Goal: Task Accomplishment & Management: Complete application form

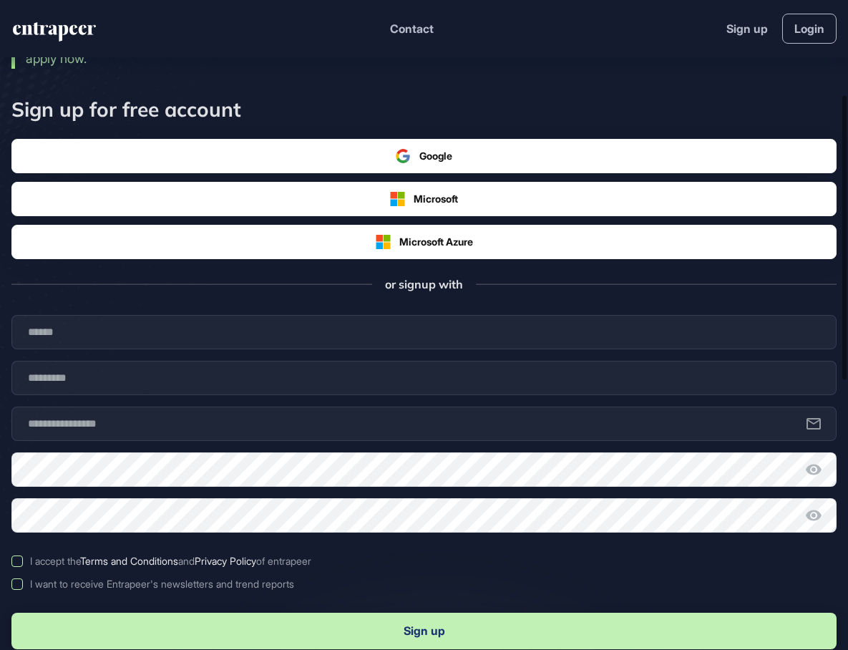
scroll to position [286, 0]
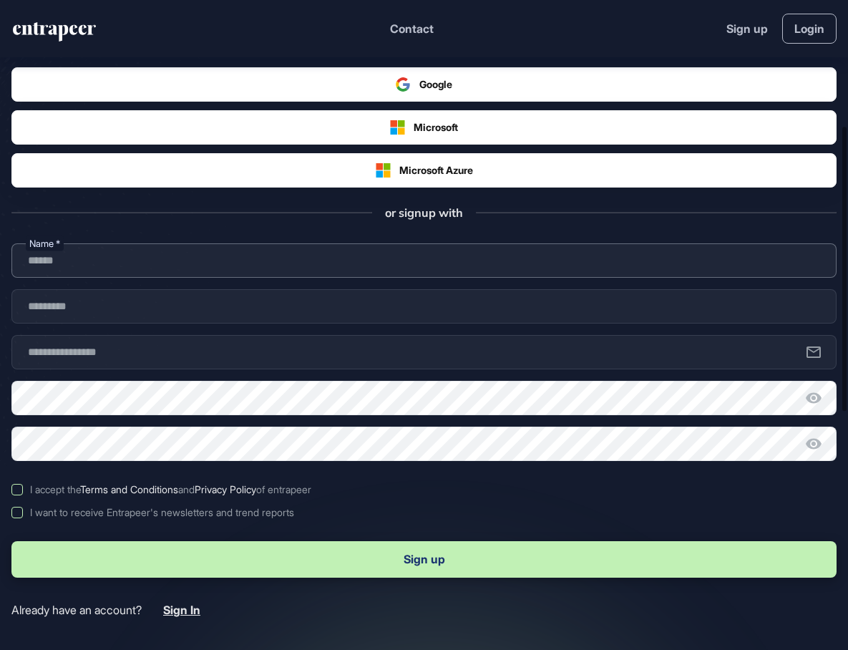
click at [145, 271] on input "text" at bounding box center [423, 260] width 825 height 34
type input "*"
type input "******"
type input "*******"
type input "**********"
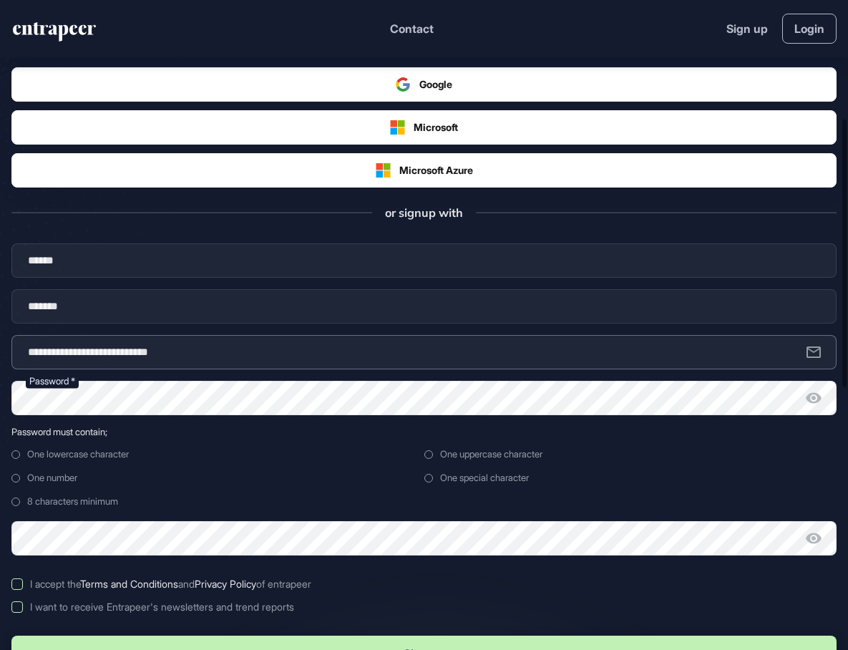
click at [222, 369] on input "**********" at bounding box center [423, 352] width 825 height 34
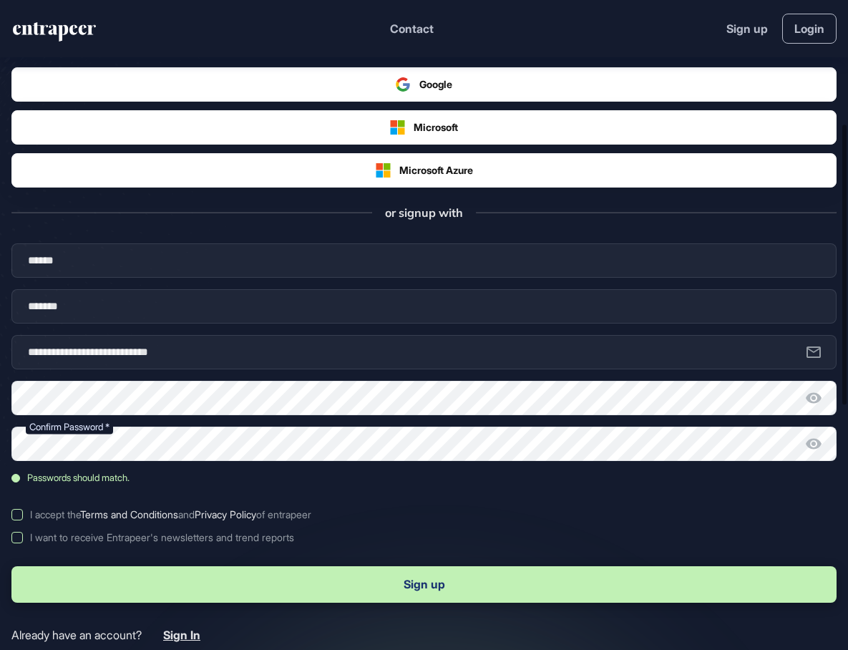
click at [15, 520] on label "I accept the Terms and Conditions and Privacy Policy of entrapeer" at bounding box center [423, 514] width 825 height 11
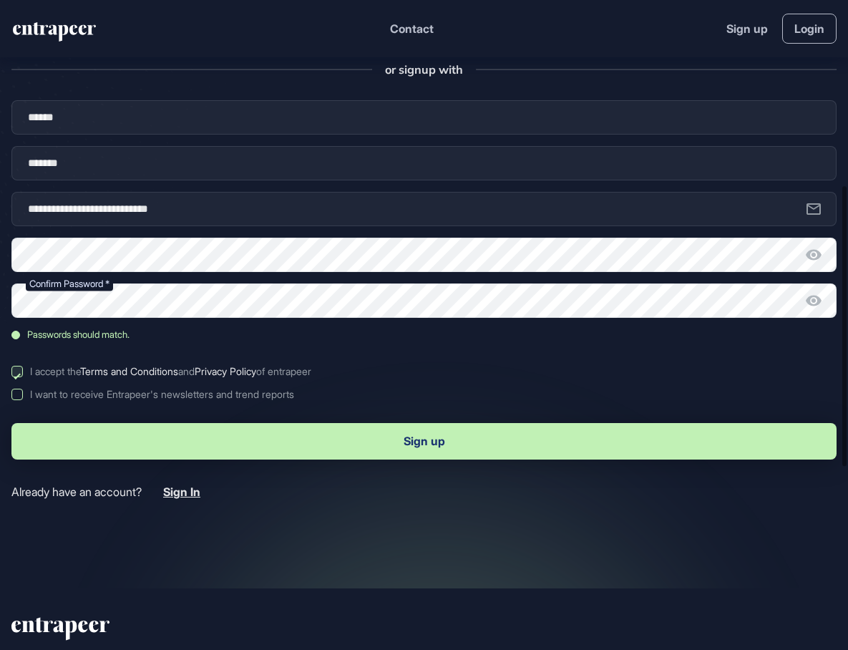
click at [396, 450] on button "Sign up" at bounding box center [423, 441] width 825 height 36
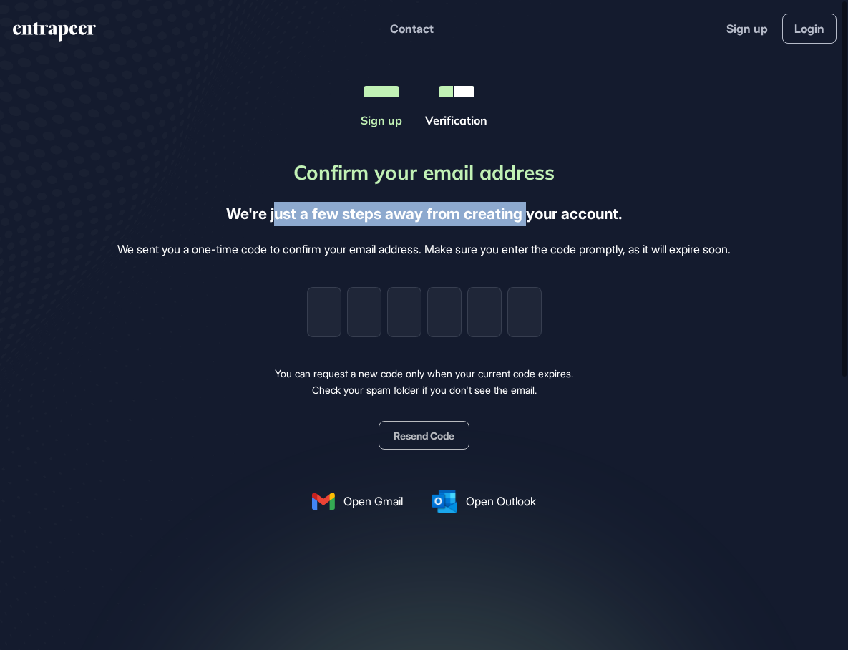
drag, startPoint x: 275, startPoint y: 213, endPoint x: 525, endPoint y: 211, distance: 250.4
click at [525, 211] on div "We're just a few steps away from creating your account." at bounding box center [424, 214] width 396 height 24
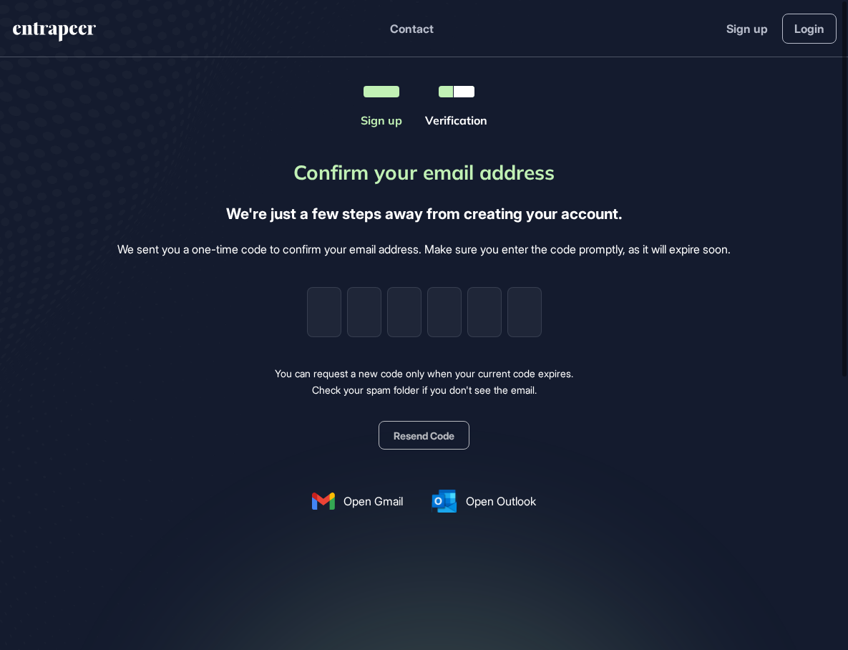
drag, startPoint x: 525, startPoint y: 211, endPoint x: 666, endPoint y: 226, distance: 141.8
click at [666, 226] on div "Confirm your email address We're just a few steps away from creating your accou…" at bounding box center [423, 334] width 613 height 355
drag, startPoint x: 473, startPoint y: 245, endPoint x: 622, endPoint y: 238, distance: 149.0
click at [622, 238] on div "Confirm your email address We're just a few steps away from creating your accou…" at bounding box center [423, 334] width 613 height 355
drag, startPoint x: 622, startPoint y: 238, endPoint x: 713, endPoint y: 263, distance: 94.3
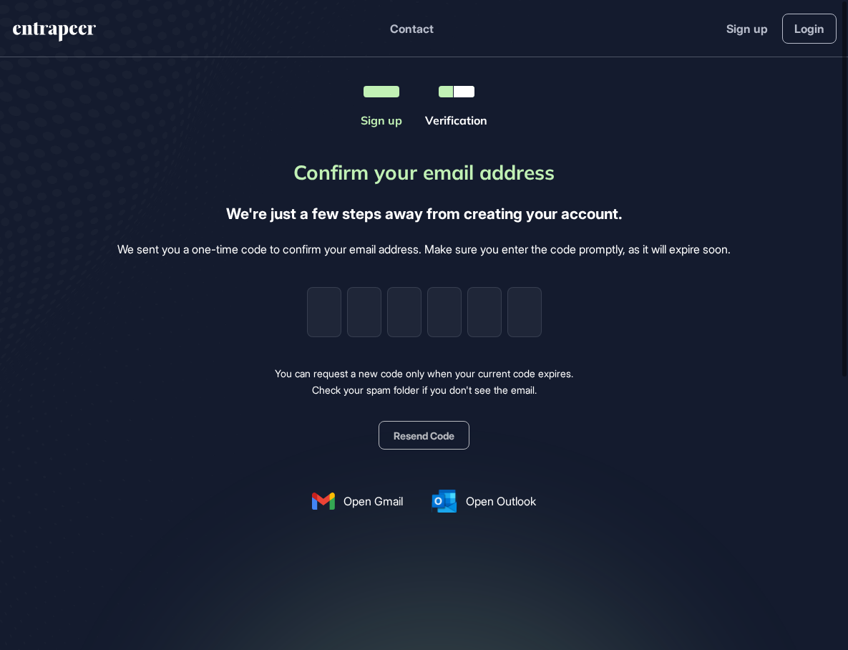
click at [713, 263] on div "Confirm your email address We're just a few steps away from creating your accou…" at bounding box center [423, 334] width 613 height 355
click at [432, 434] on button "Resend Code" at bounding box center [424, 435] width 91 height 29
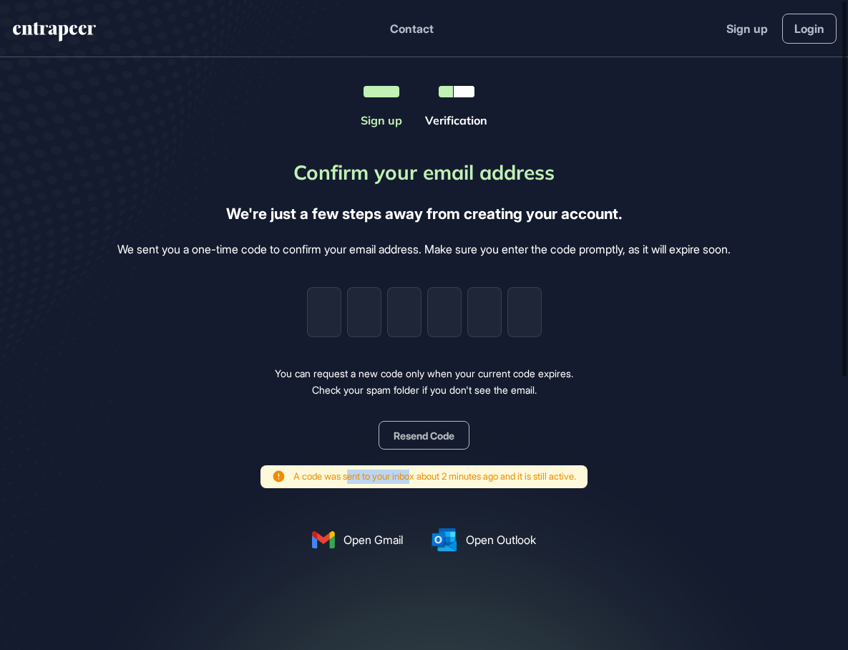
drag, startPoint x: 336, startPoint y: 478, endPoint x: 410, endPoint y: 478, distance: 74.4
click at [410, 478] on span "A code was sent to your inbox about 2 minutes ago and it is still active." at bounding box center [434, 476] width 283 height 14
drag, startPoint x: 410, startPoint y: 478, endPoint x: 442, endPoint y: 477, distance: 32.2
click at [442, 477] on span "A code was sent to your inbox about 2 minutes ago and it is still active." at bounding box center [434, 476] width 283 height 14
drag, startPoint x: 500, startPoint y: 477, endPoint x: 514, endPoint y: 477, distance: 14.3
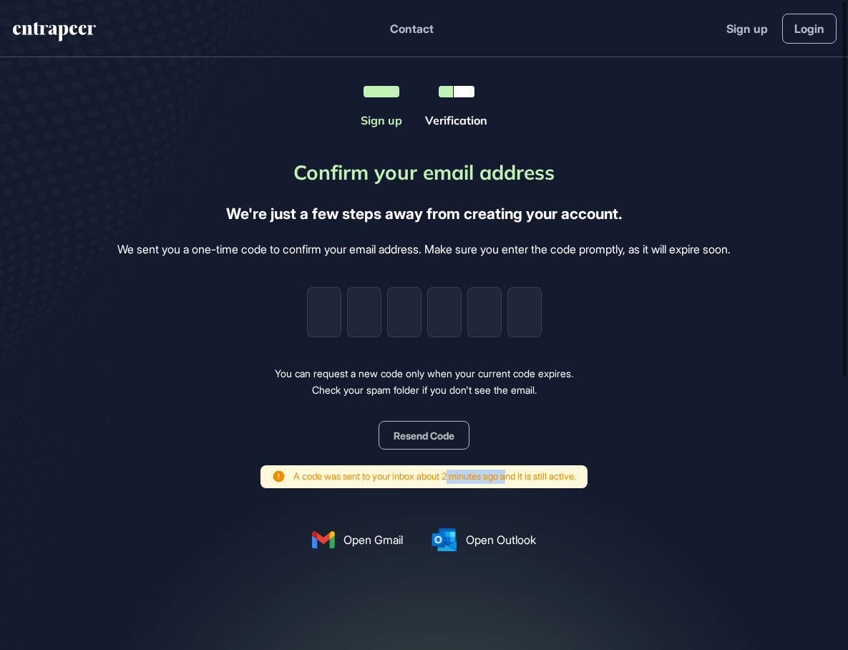
click at [514, 477] on span "A code was sent to your inbox about 2 minutes ago and it is still active." at bounding box center [434, 476] width 283 height 14
drag, startPoint x: 514, startPoint y: 477, endPoint x: 566, endPoint y: 477, distance: 51.5
click at [565, 477] on span "A code was sent to your inbox about 2 minutes ago and it is still active." at bounding box center [434, 476] width 283 height 14
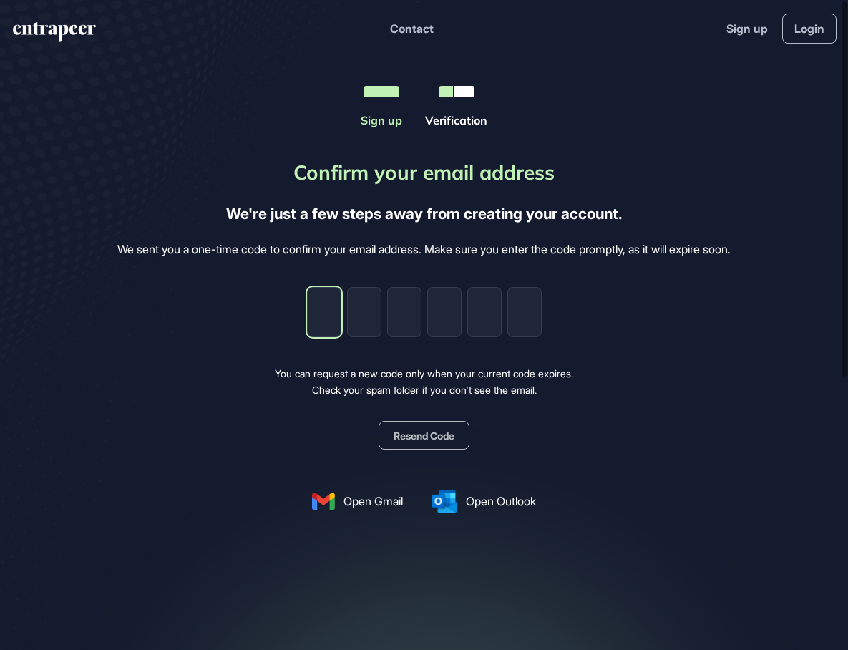
click at [323, 308] on input "tel" at bounding box center [324, 312] width 34 height 50
paste input "*"
type input "*"
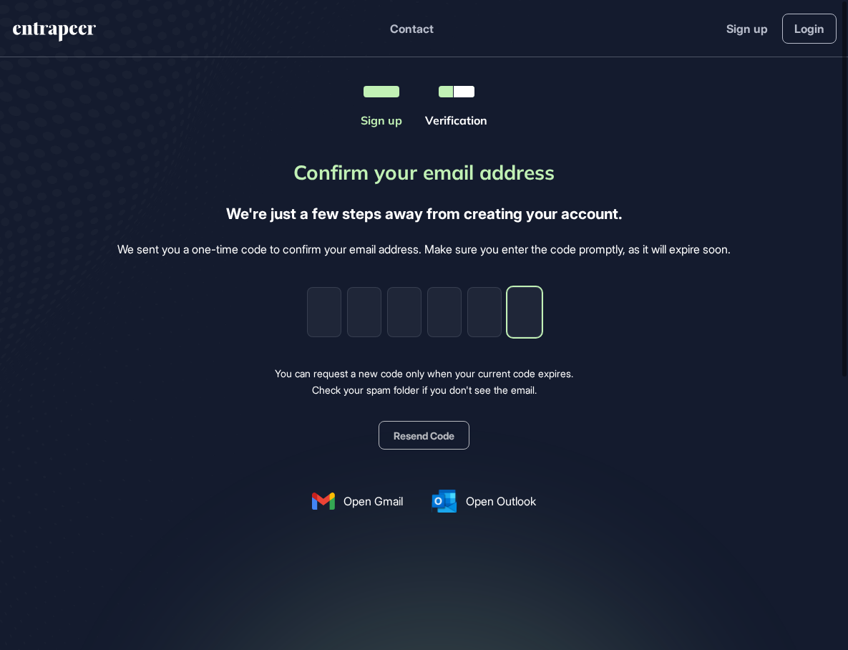
type input "*"
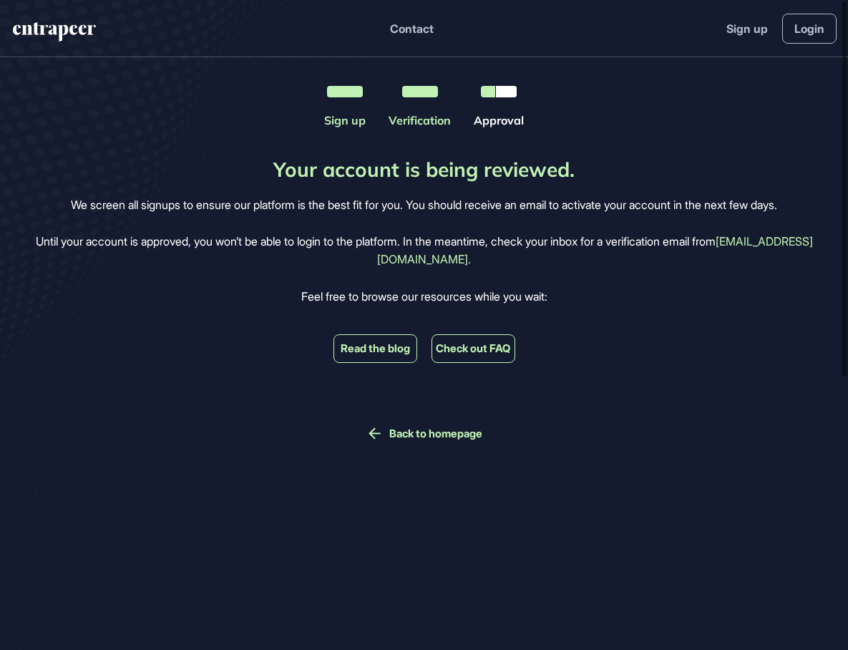
click at [440, 439] on link "Back to homepage" at bounding box center [435, 433] width 93 height 13
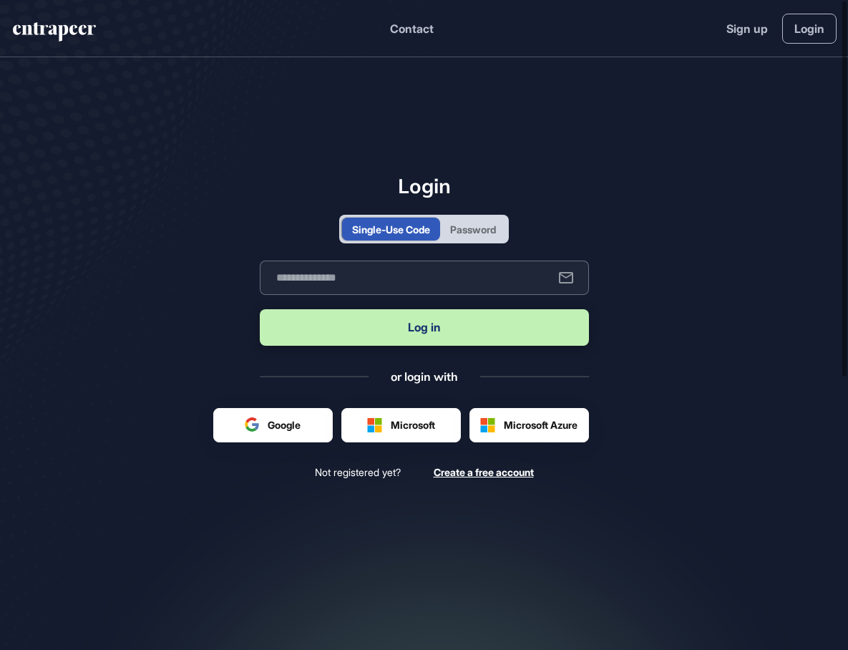
drag, startPoint x: 339, startPoint y: 275, endPoint x: 400, endPoint y: 275, distance: 60.8
click at [341, 275] on input "text" at bounding box center [424, 277] width 329 height 34
type input "**********"
click at [352, 317] on button "Log in" at bounding box center [424, 327] width 329 height 36
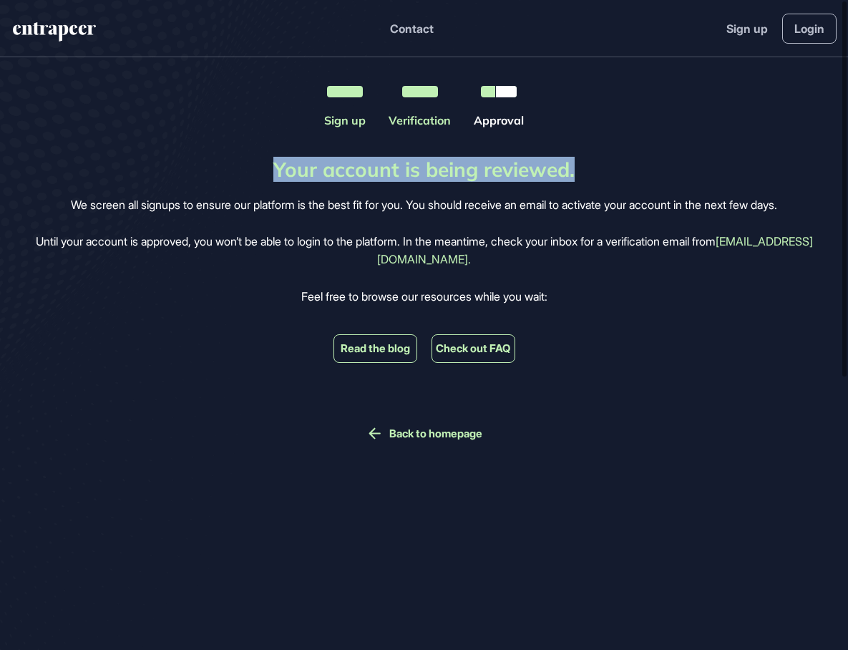
drag, startPoint x: 278, startPoint y: 168, endPoint x: 585, endPoint y: 168, distance: 307.7
click at [585, 168] on div "Your account is being reviewed. We screen all signups to ensure our platform is…" at bounding box center [423, 299] width 825 height 285
drag, startPoint x: 585, startPoint y: 168, endPoint x: 580, endPoint y: 180, distance: 13.4
click at [580, 180] on div "Your account is being reviewed. We screen all signups to ensure our platform is…" at bounding box center [423, 299] width 825 height 285
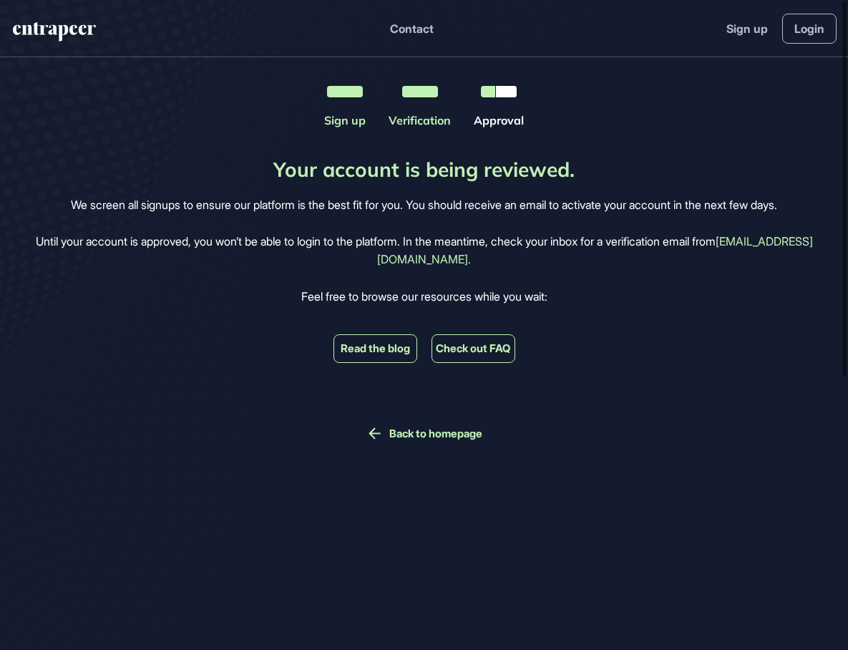
click at [510, 242] on p "Until your account is approved, you won’t be able to login to the platform. In …" at bounding box center [423, 251] width 825 height 36
drag, startPoint x: 412, startPoint y: 203, endPoint x: 652, endPoint y: 210, distance: 239.8
click at [652, 210] on p "We screen all signups to ensure our platform is the best fit for you. You shoul…" at bounding box center [424, 205] width 706 height 19
drag, startPoint x: 652, startPoint y: 210, endPoint x: 596, endPoint y: 288, distance: 96.5
click at [596, 288] on div "We screen all signups to ensure our platform is the best fit for you. You shoul…" at bounding box center [423, 251] width 825 height 110
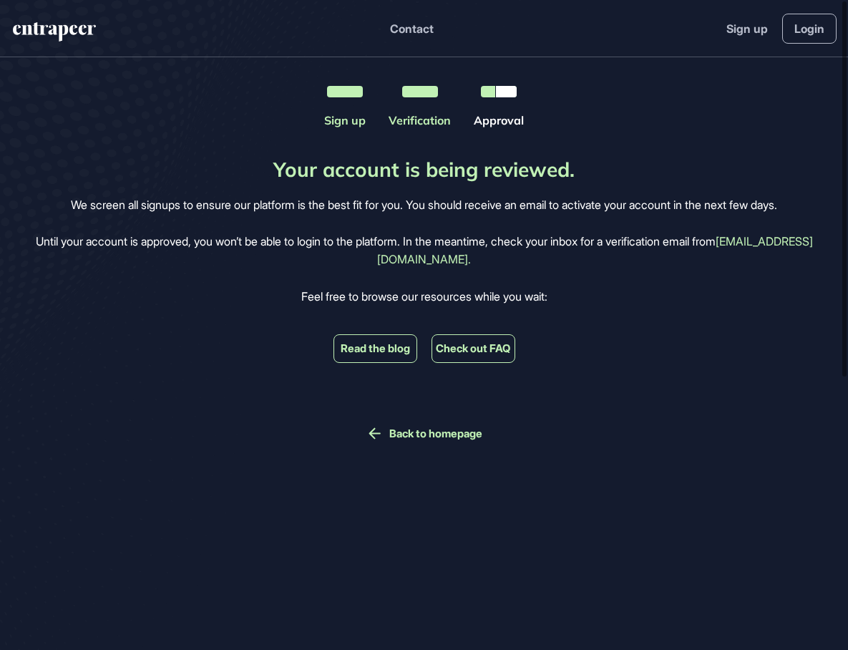
click at [471, 431] on link "Back to homepage" at bounding box center [435, 433] width 93 height 13
